Goal: Task Accomplishment & Management: Manage account settings

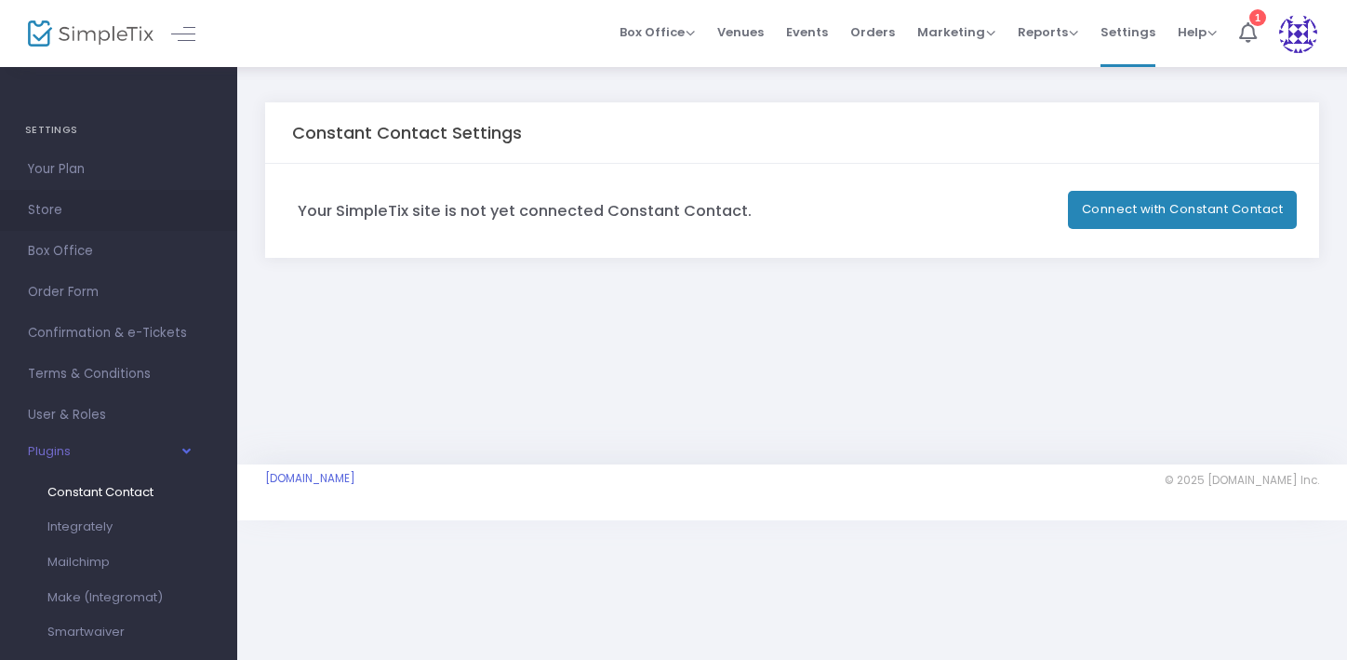
click at [59, 209] on span "Store" at bounding box center [118, 210] width 181 height 24
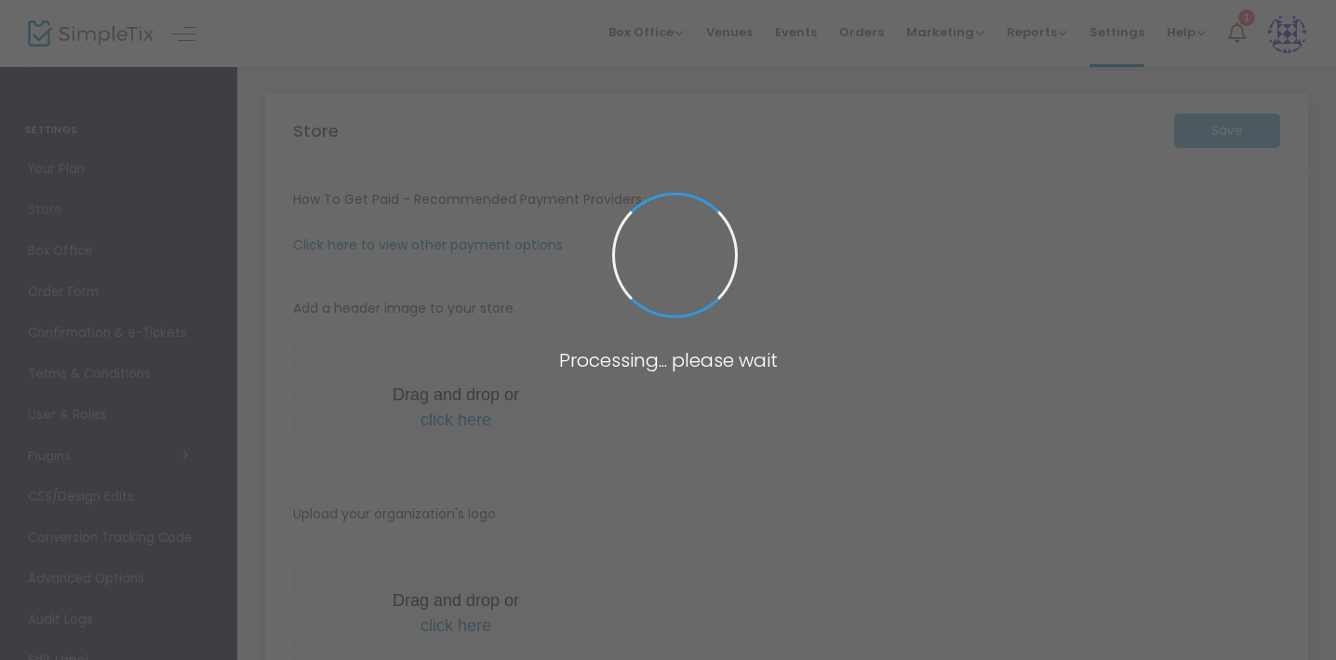
type input "[URL]"
radio input "true"
radio input "false"
radio input "true"
type input "[PERSON_NAME] for [US_STATE]"
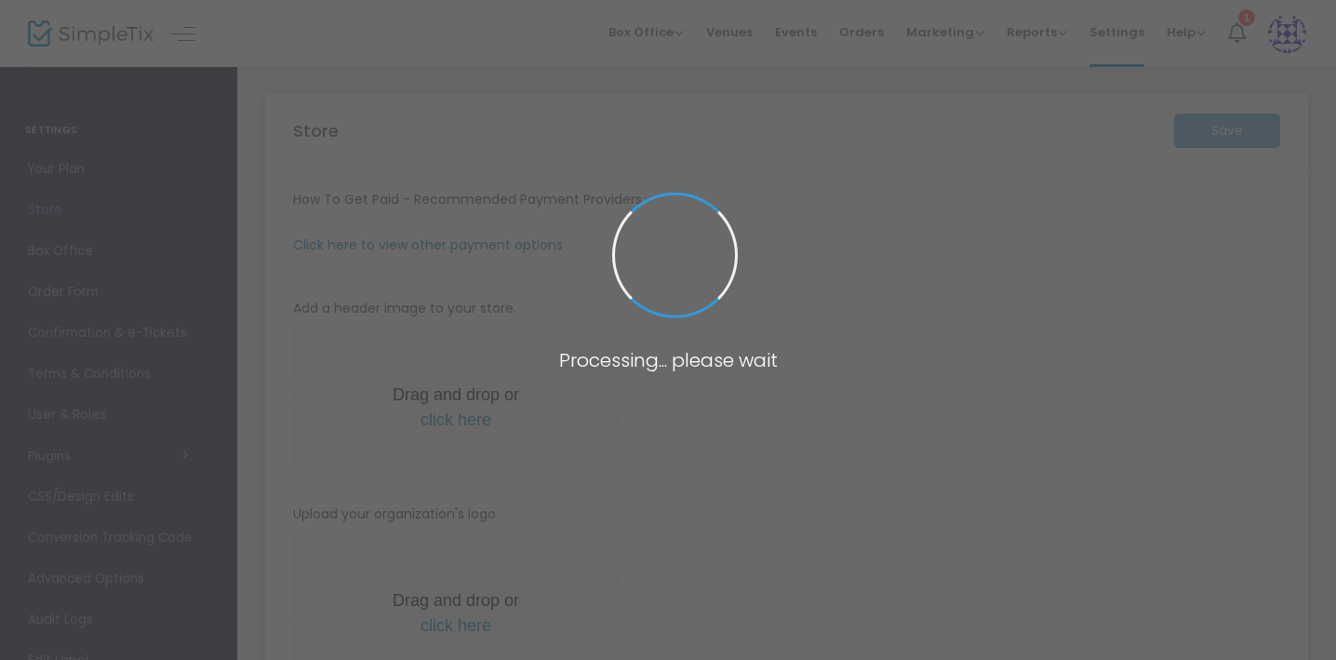
type input "9162435448"
